Goal: Find contact information: Find contact information

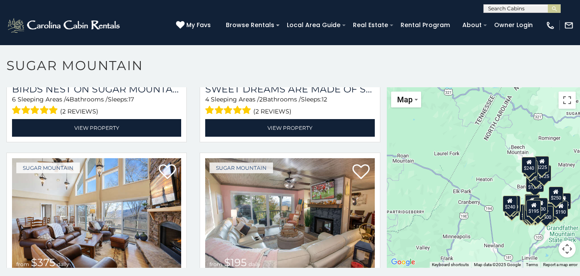
scroll to position [5, 0]
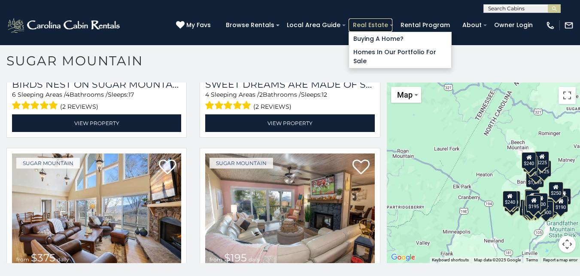
click at [379, 24] on link "Real Estate" at bounding box center [371, 24] width 44 height 13
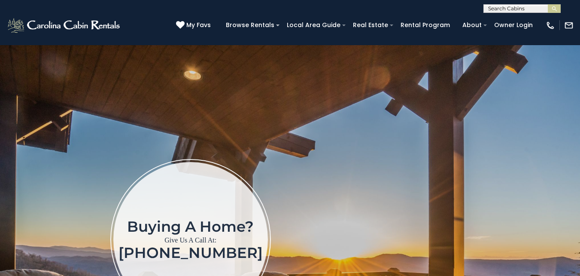
scroll to position [43, 0]
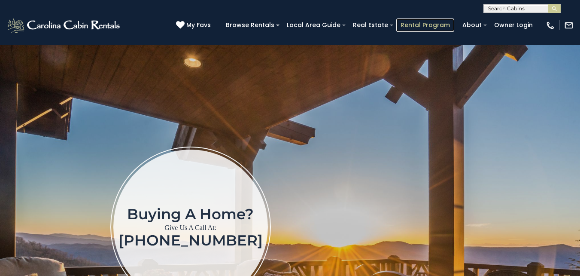
click at [452, 27] on link "Rental Program" at bounding box center [426, 24] width 58 height 13
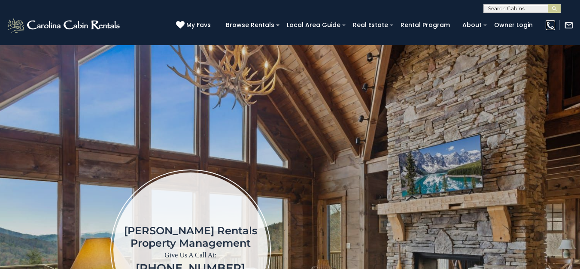
click at [549, 23] on img at bounding box center [550, 25] width 9 height 9
